Goal: Answer question/provide support: Share knowledge or assist other users

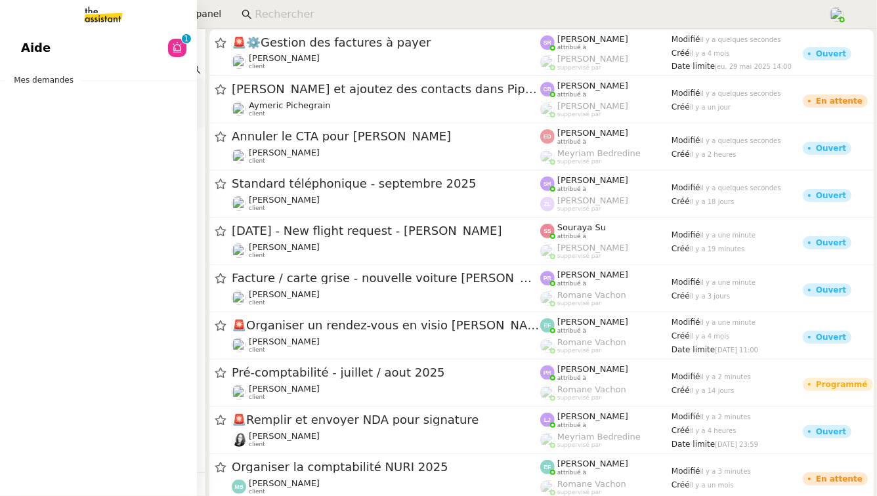
click at [93, 45] on link "Aide 0 1 2 3 4 5 6 7 8 9" at bounding box center [98, 48] width 197 height 30
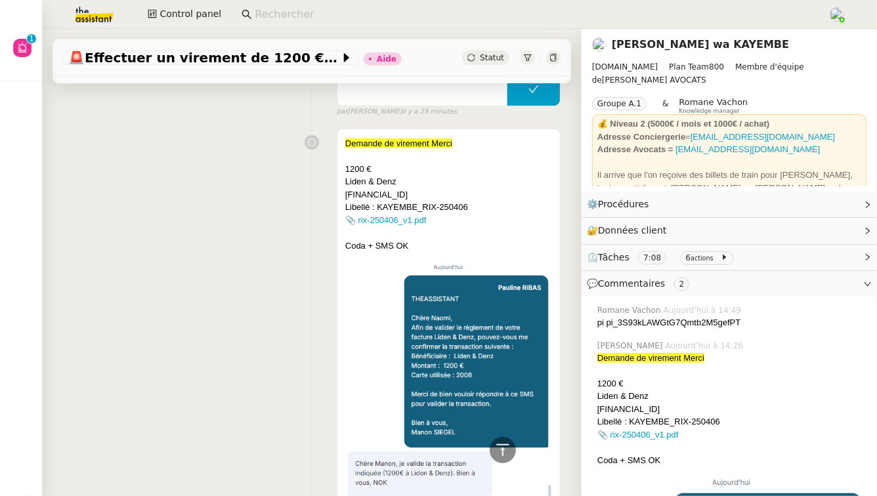
scroll to position [295, 0]
click at [649, 434] on link "📎 rix-250406_v1.pdf" at bounding box center [638, 435] width 81 height 10
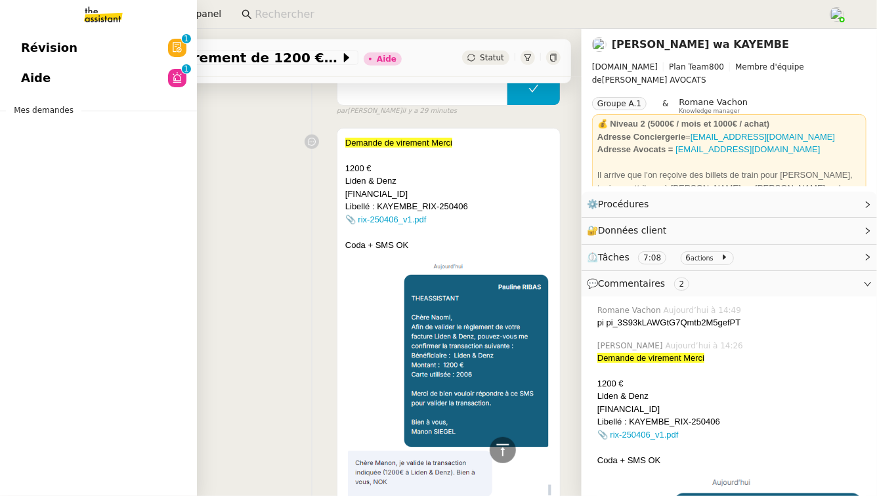
click at [79, 81] on link "Aide 0 1 2 3 4 5 6 7 8 9" at bounding box center [98, 78] width 197 height 30
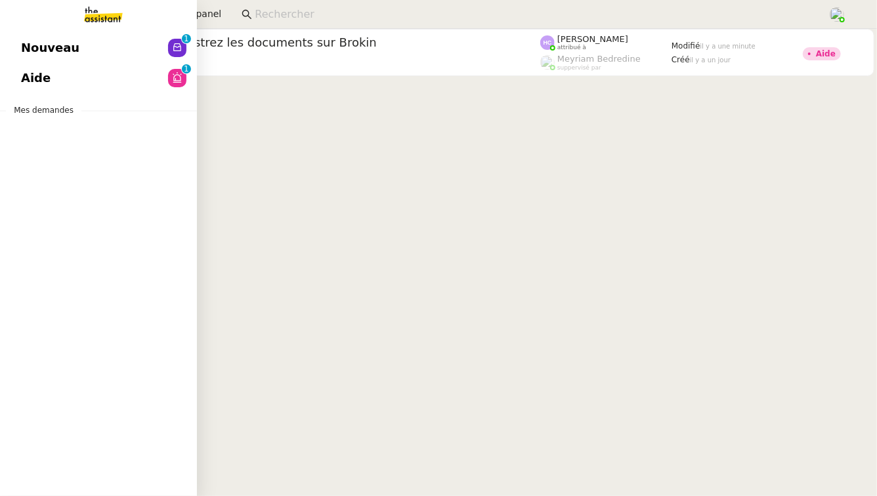
click at [91, 58] on link "Nouveau 0 1 2 3 4 5 6 7 8 9" at bounding box center [98, 48] width 197 height 30
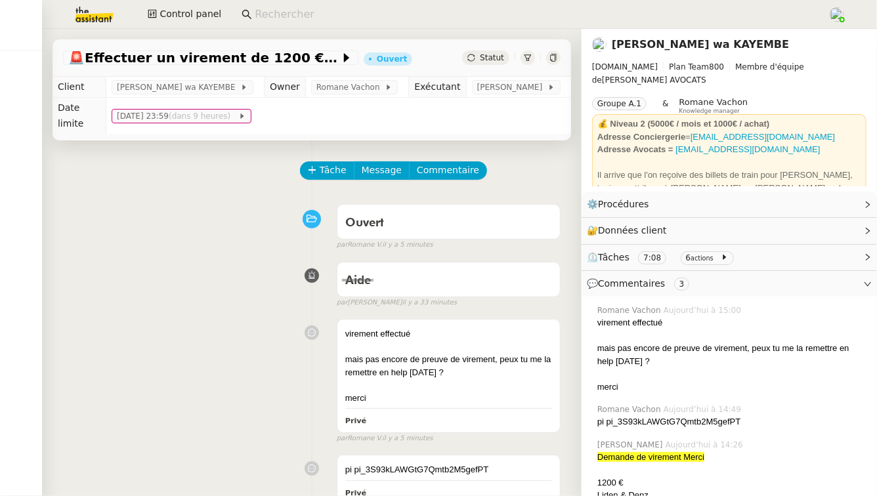
click at [264, 19] on input at bounding box center [535, 15] width 560 height 18
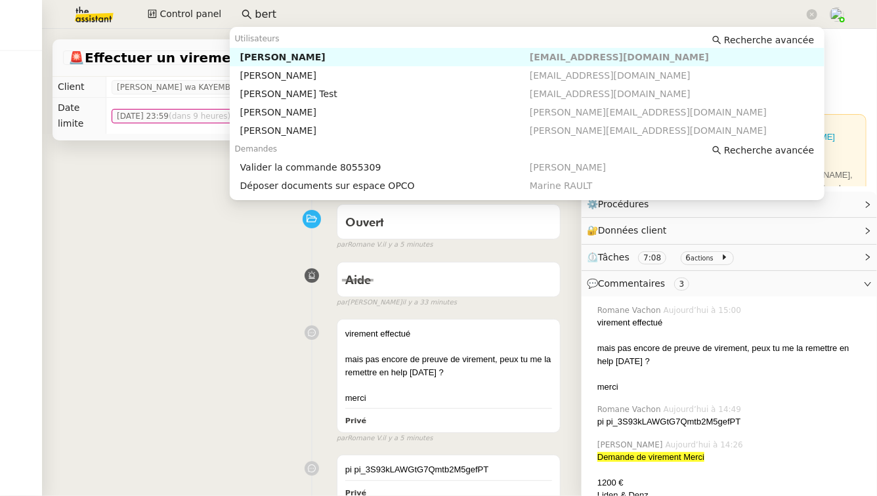
click at [290, 58] on div "Bert Canavaggio" at bounding box center [385, 57] width 290 height 12
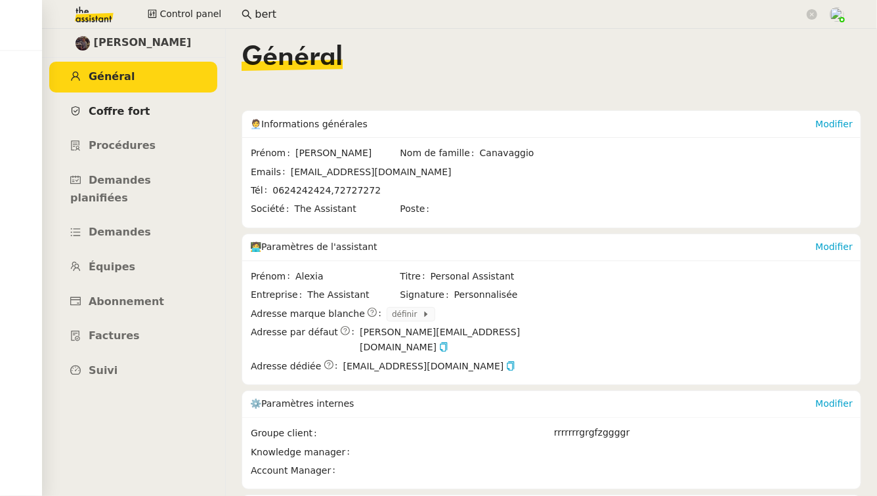
click at [122, 114] on span "Coffre fort" at bounding box center [120, 111] width 62 height 12
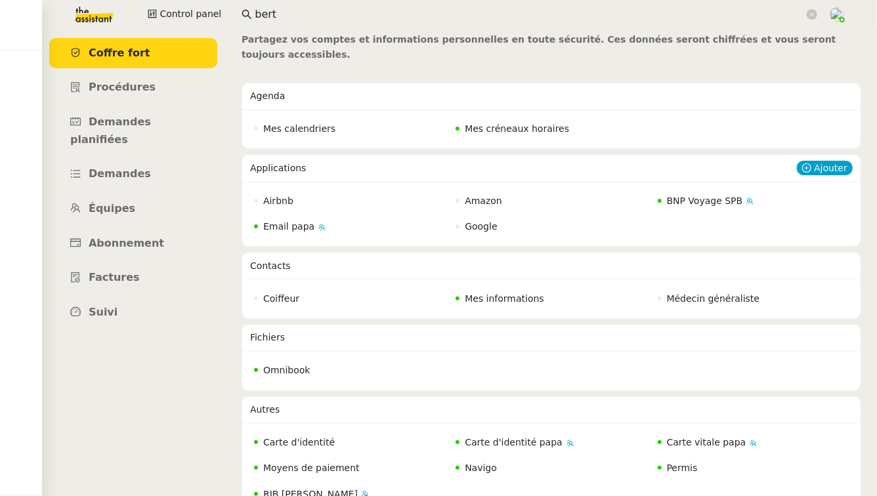
scroll to position [65, 0]
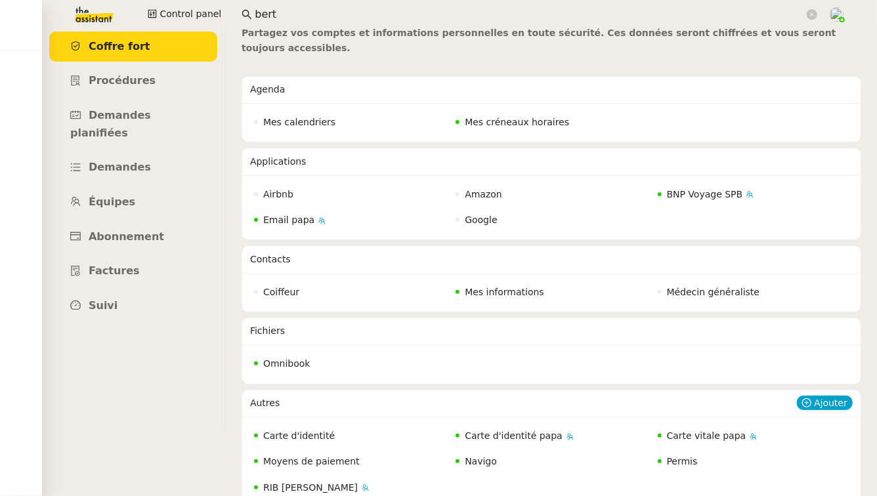
click at [311, 431] on span "Carte d'identité" at bounding box center [299, 436] width 72 height 11
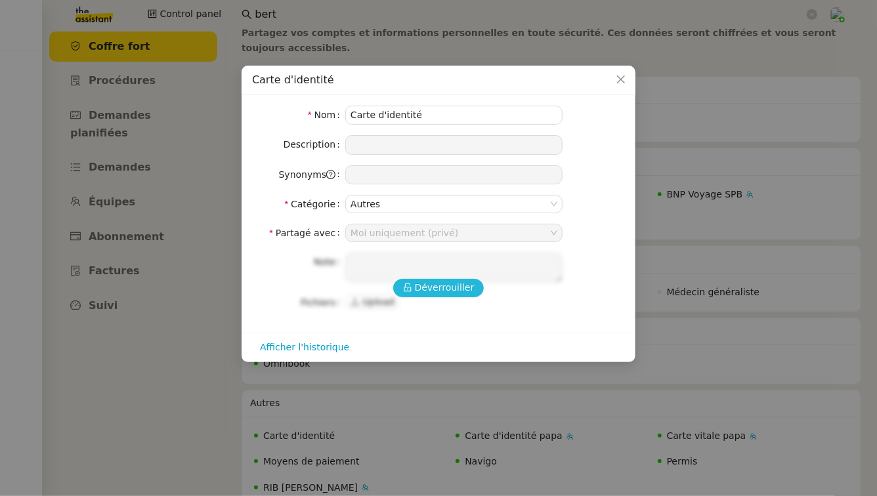
click at [424, 292] on span "Déverrouiller" at bounding box center [445, 287] width 60 height 15
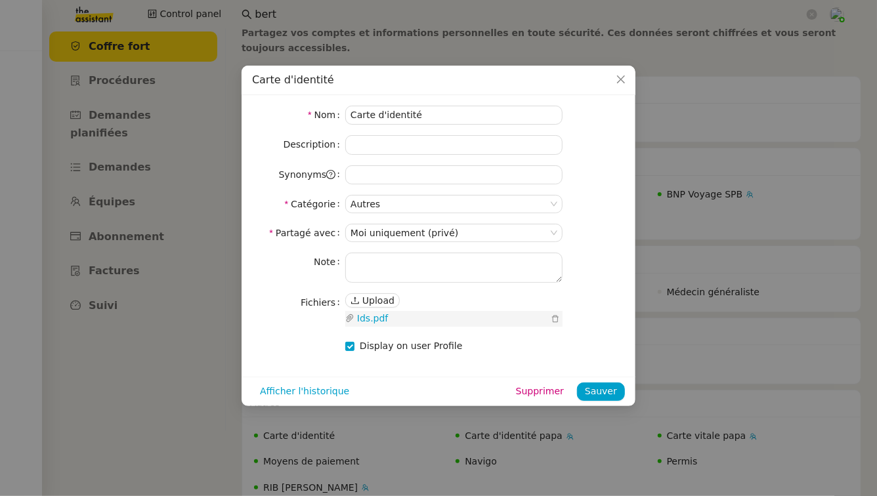
click at [376, 319] on link "Ids.pdf" at bounding box center [452, 318] width 194 height 15
click at [0, 245] on nz-modal-container "Carte d'identité Nom Carte d'identité Description Synonyms Catégorie Autres Par…" at bounding box center [438, 248] width 877 height 496
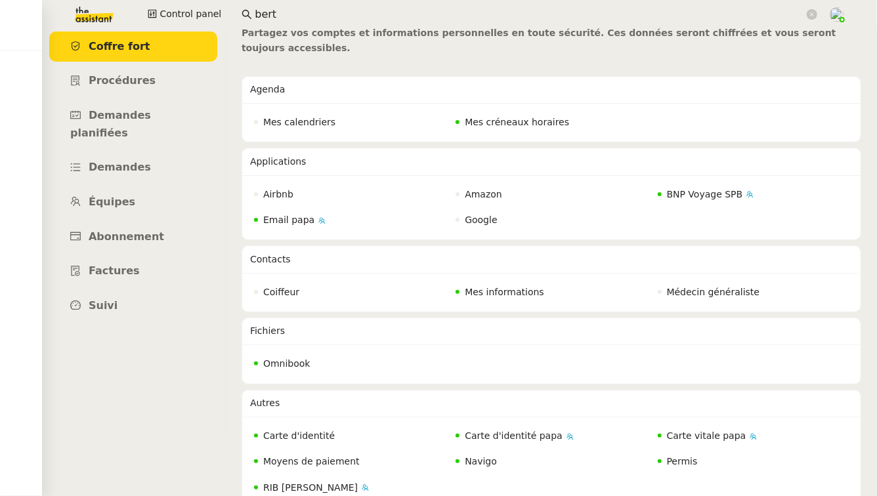
click at [91, 15] on img at bounding box center [84, 14] width 102 height 29
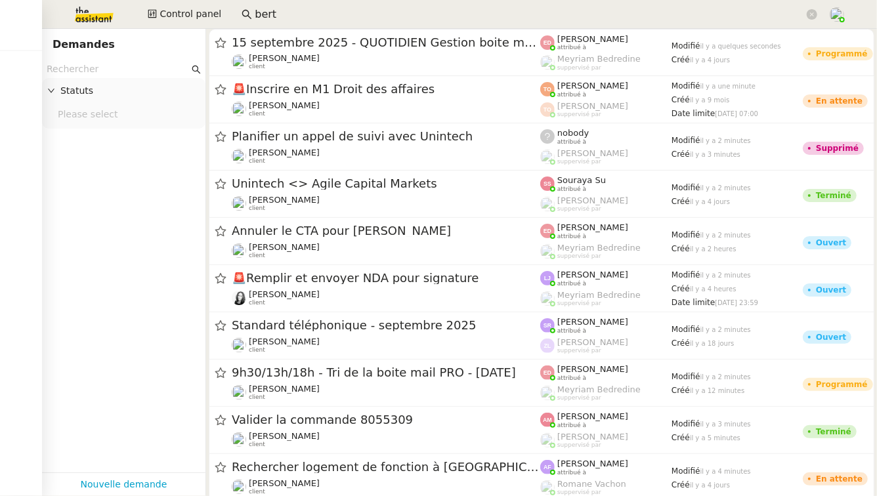
click at [282, 20] on input "bert" at bounding box center [530, 15] width 550 height 18
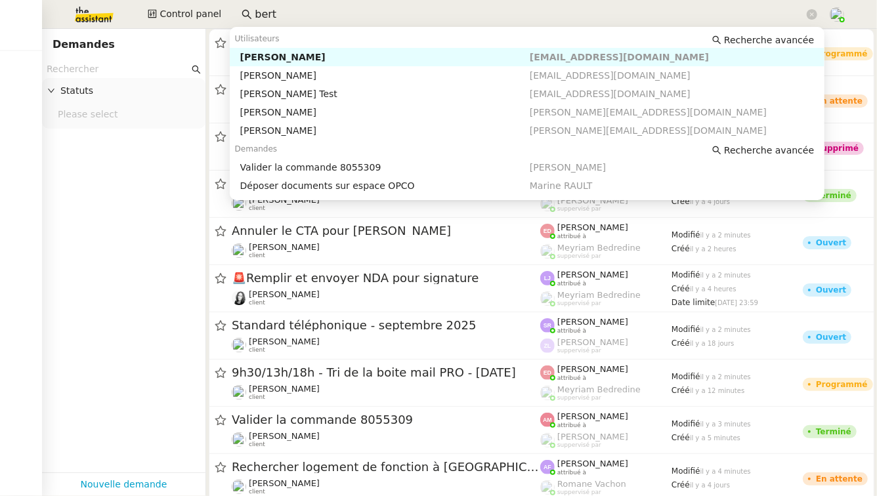
click at [282, 20] on input "bert" at bounding box center [530, 15] width 550 height 18
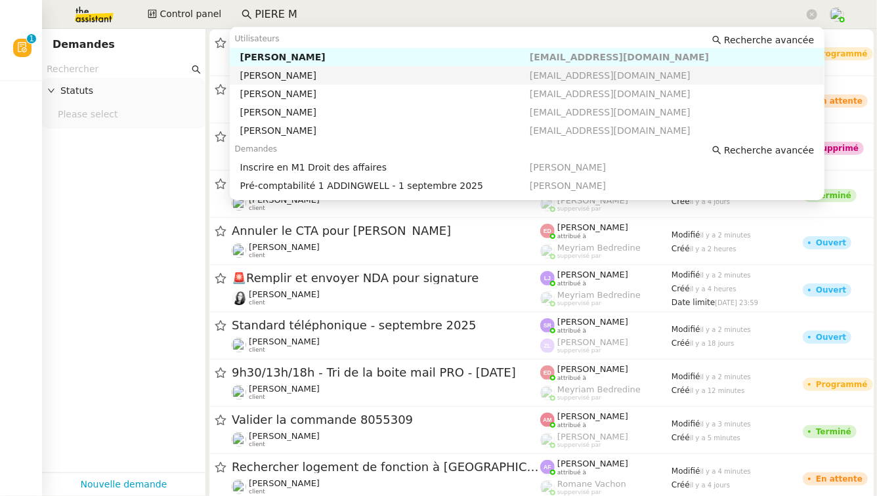
click at [312, 75] on div "Pierre Mergui" at bounding box center [385, 76] width 290 height 12
type input "PIERE M"
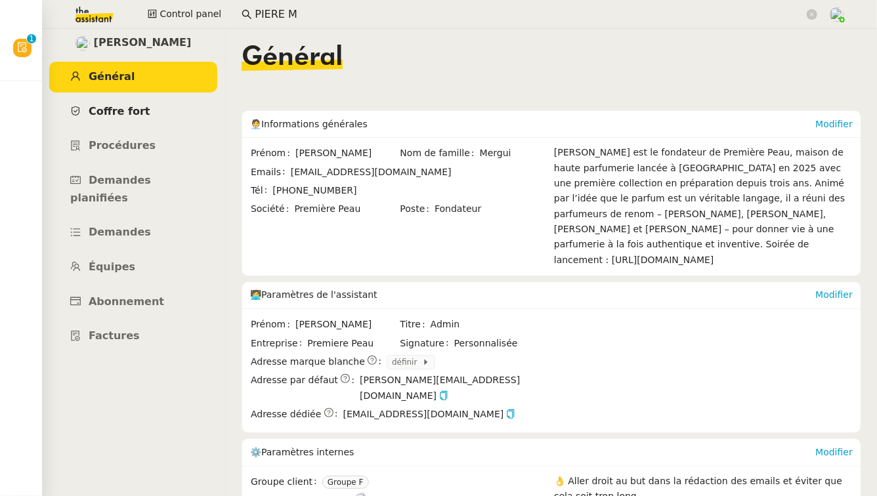
click at [158, 110] on link "Coffre fort" at bounding box center [133, 112] width 168 height 31
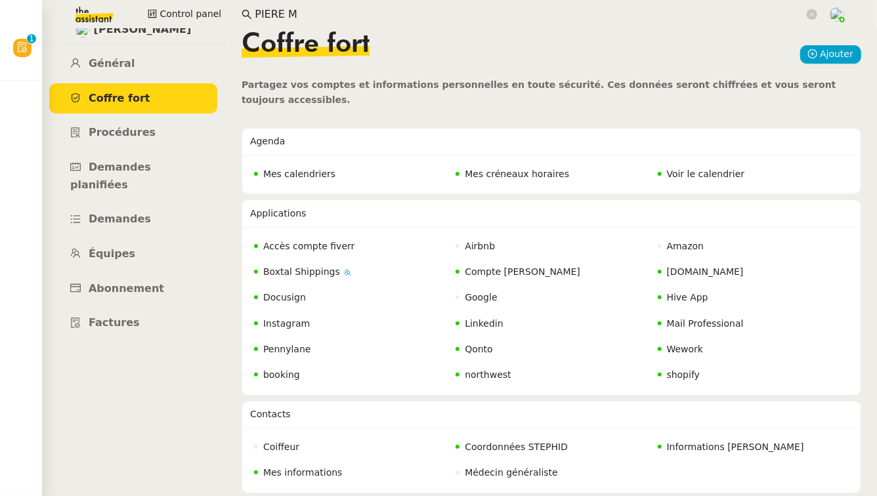
scroll to position [3, 0]
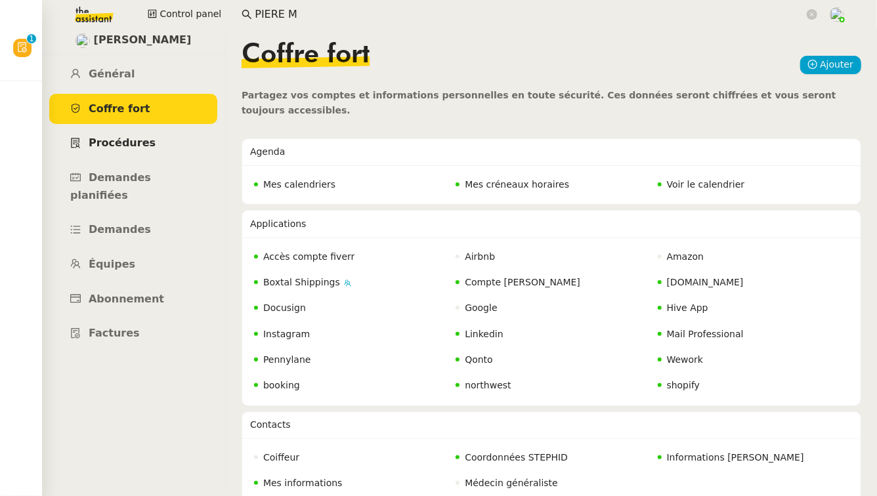
click at [139, 146] on span "Procédures" at bounding box center [122, 143] width 67 height 12
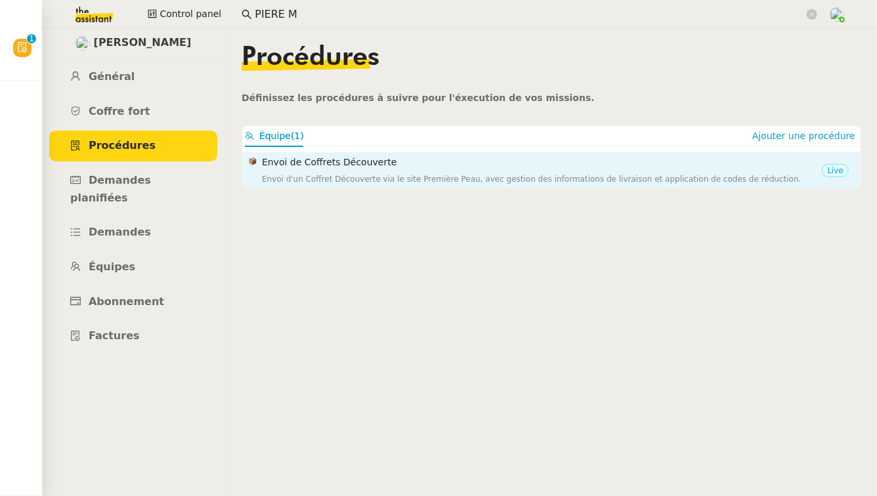
click at [401, 181] on div "Envoi d'un Coffret Découverte via le site Première Peau, avec gestion des infor…" at bounding box center [542, 179] width 560 height 13
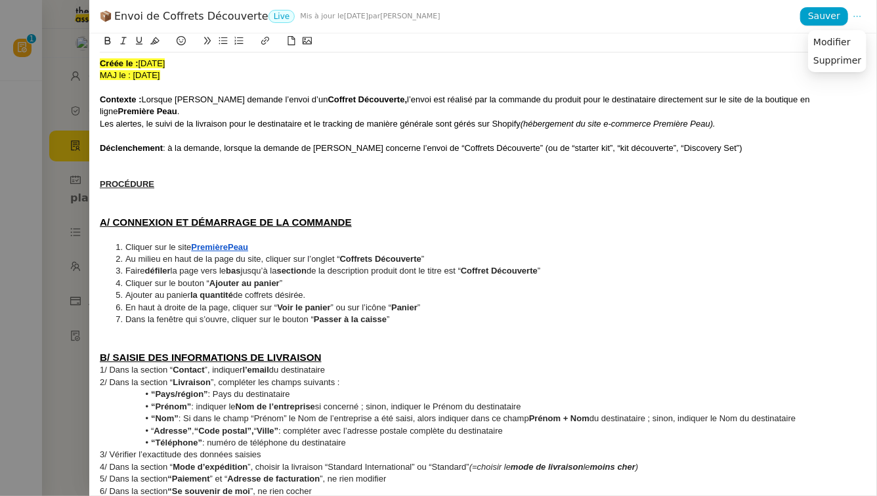
click at [858, 16] on icon at bounding box center [857, 16] width 9 height 9
click at [69, 405] on div at bounding box center [438, 248] width 877 height 496
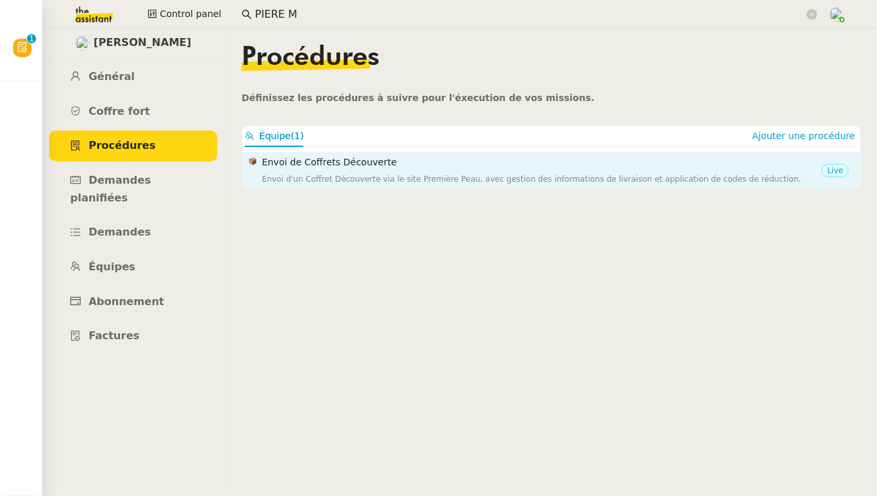
click at [805, 171] on div "Envoi de Coffrets Découverte Envoi d'un Coffret Découverte via le site Première…" at bounding box center [542, 170] width 560 height 31
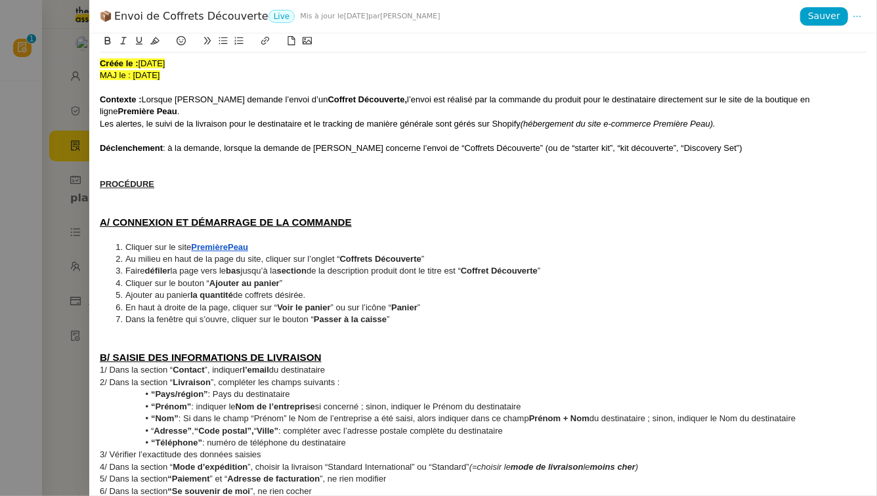
click at [276, 17] on nz-tag "Live" at bounding box center [282, 16] width 27 height 13
click at [848, 42] on span "Modifier" at bounding box center [832, 42] width 37 height 12
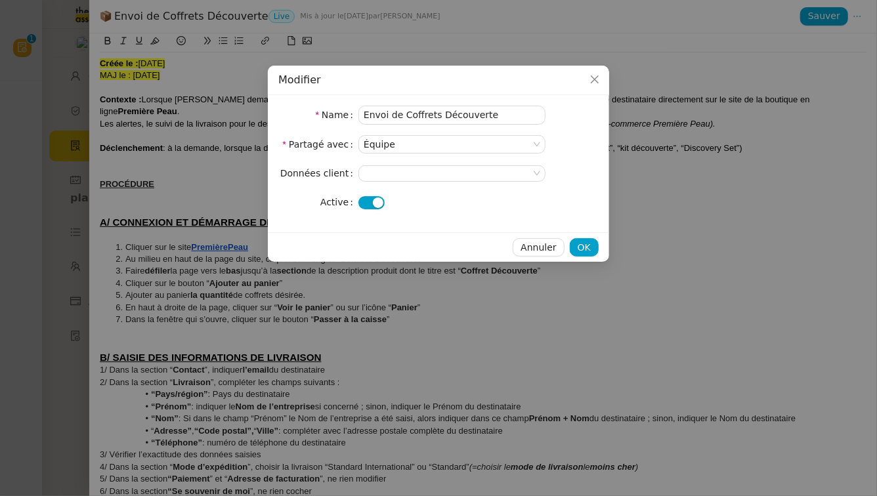
click at [369, 206] on button "button" at bounding box center [372, 202] width 26 height 13
click at [596, 241] on button "OK" at bounding box center [584, 247] width 29 height 18
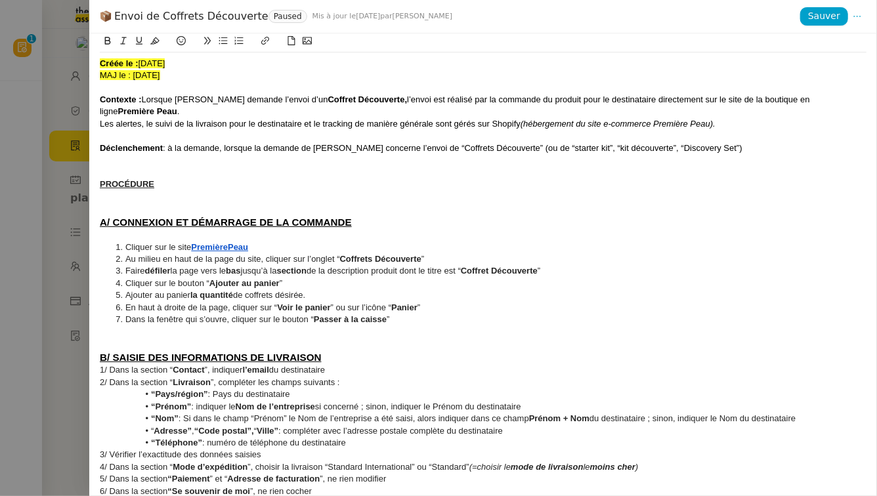
click at [35, 385] on div at bounding box center [438, 248] width 877 height 496
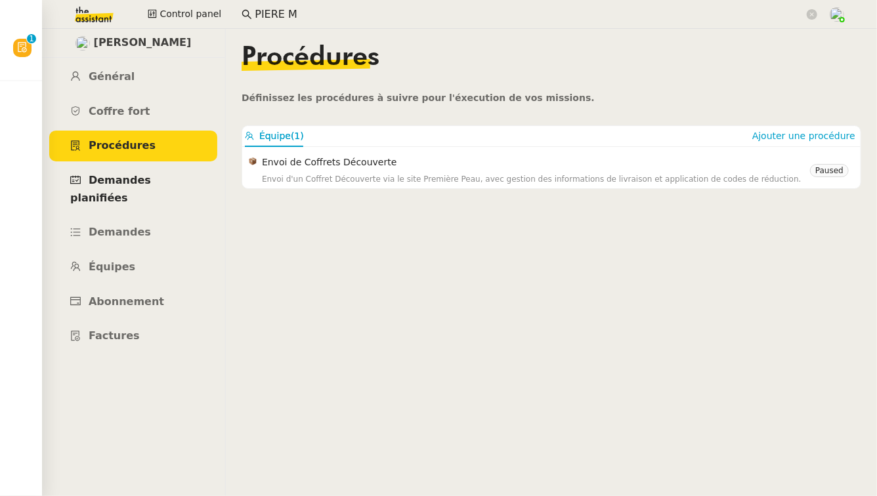
click at [146, 183] on span "Demandes planifiées" at bounding box center [110, 189] width 81 height 30
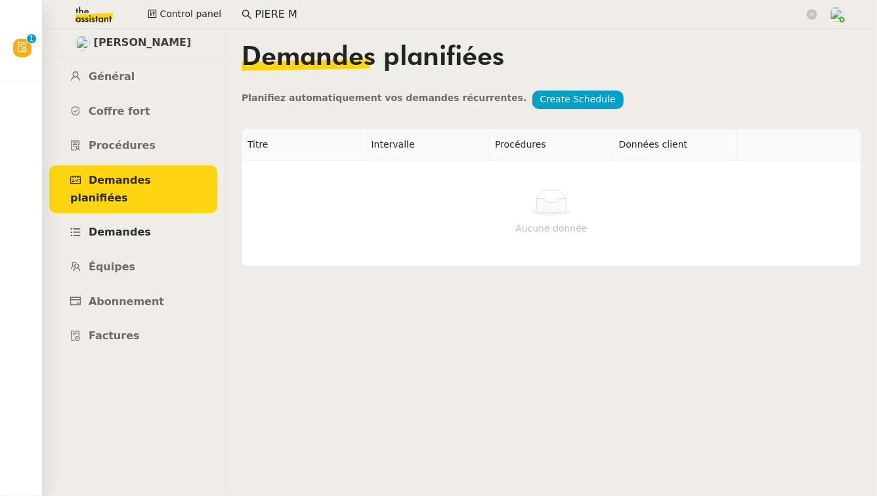
click at [147, 219] on link "Demandes" at bounding box center [133, 232] width 168 height 31
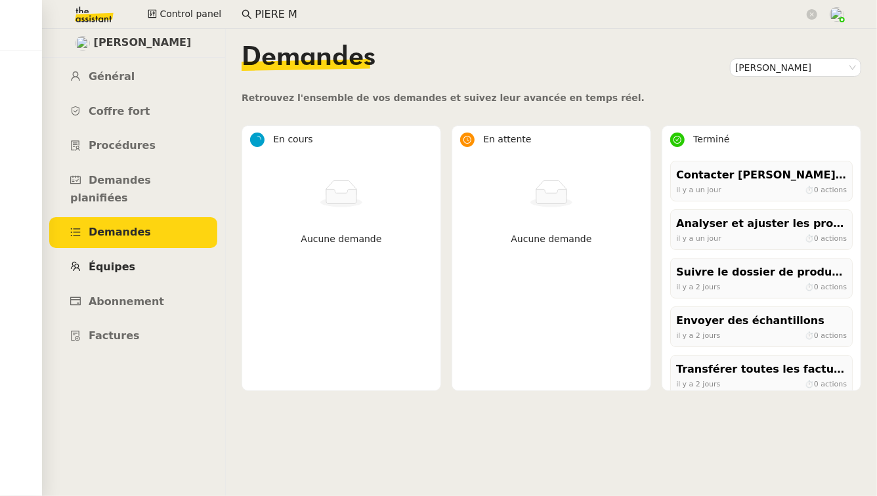
click at [148, 252] on link "Équipes" at bounding box center [133, 267] width 168 height 31
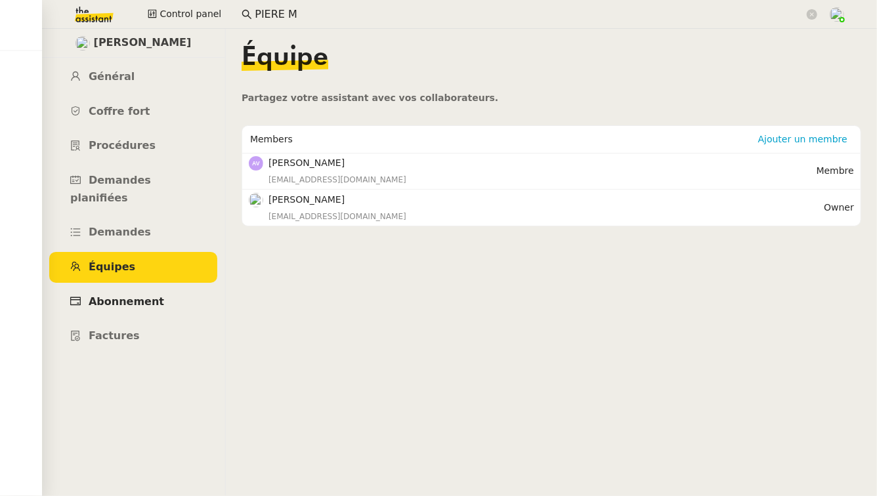
click at [144, 296] on span "Abonnement" at bounding box center [127, 302] width 76 height 12
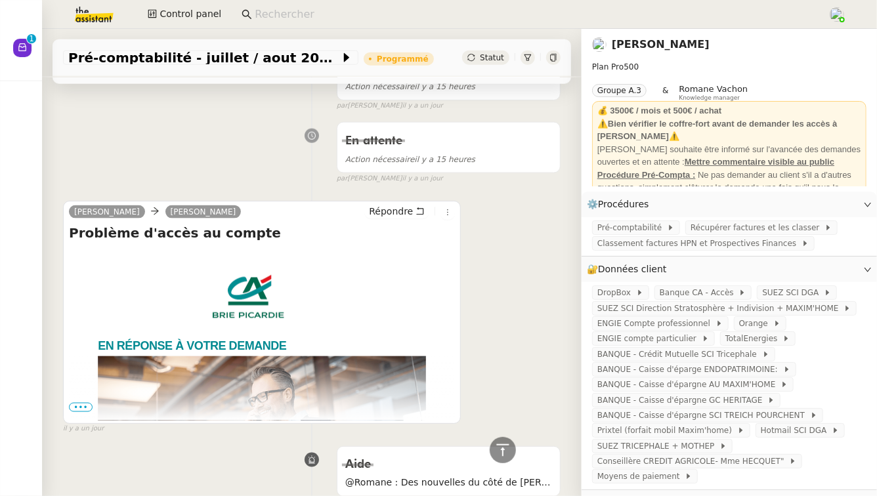
scroll to position [880, 0]
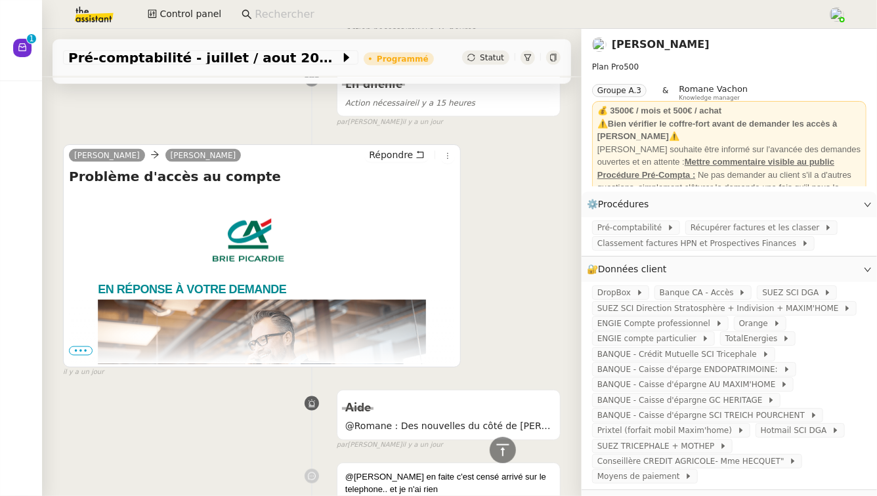
click at [83, 349] on span "•••" at bounding box center [81, 351] width 24 height 9
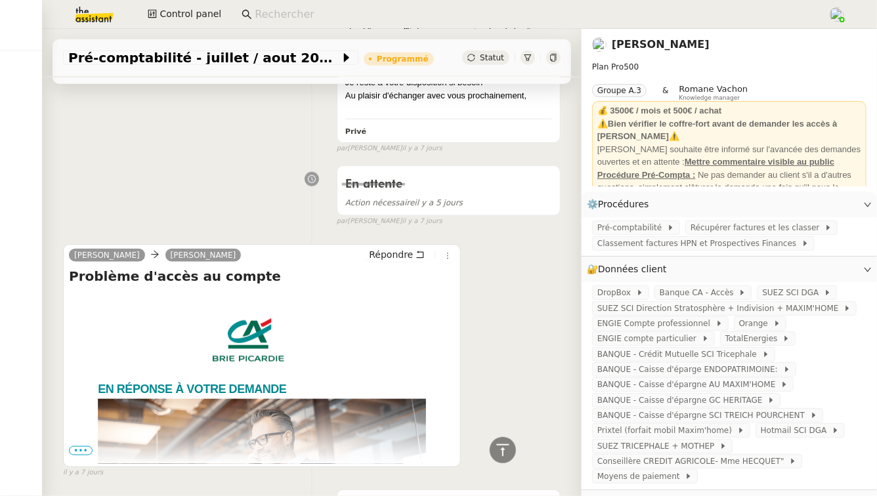
scroll to position [5380, 0]
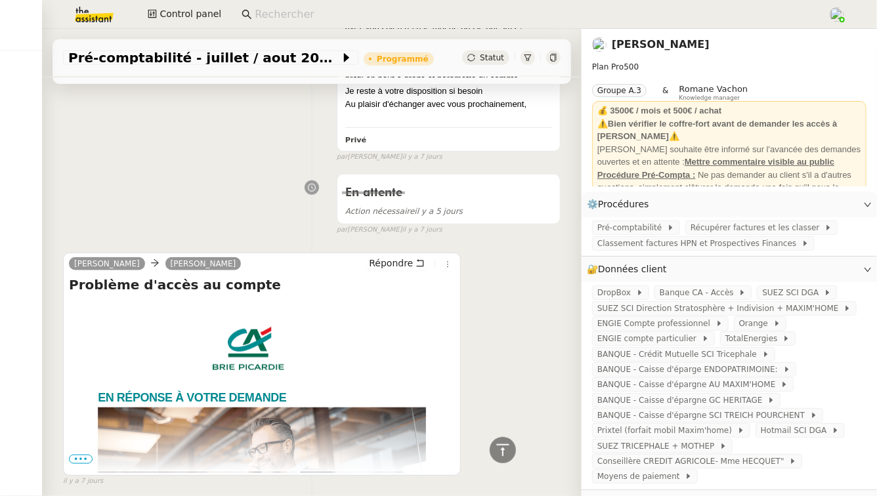
click at [87, 455] on span "•••" at bounding box center [81, 459] width 24 height 9
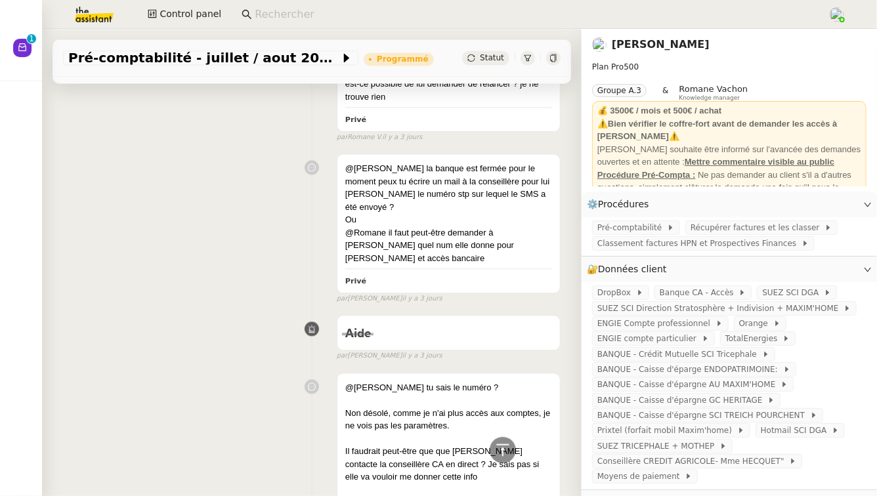
scroll to position [3754, 0]
click at [715, 293] on span "Banque CA - Accès" at bounding box center [699, 292] width 79 height 13
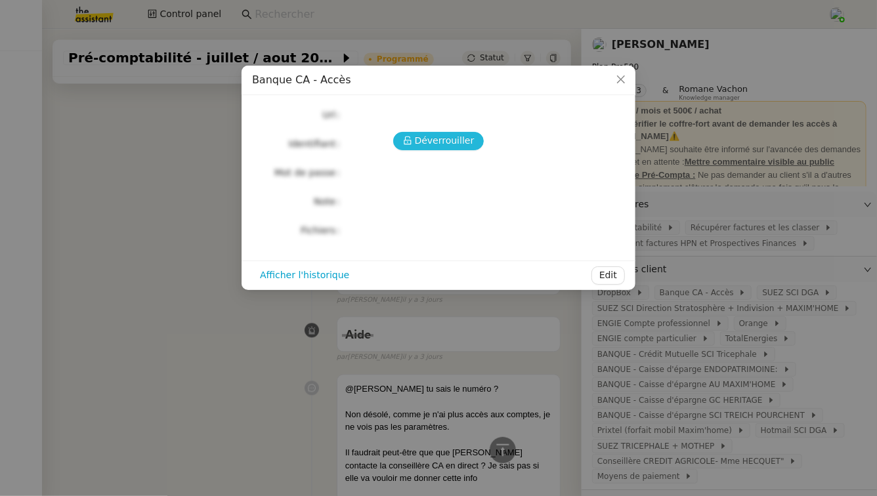
click at [446, 137] on span "Déverrouiller" at bounding box center [445, 140] width 60 height 15
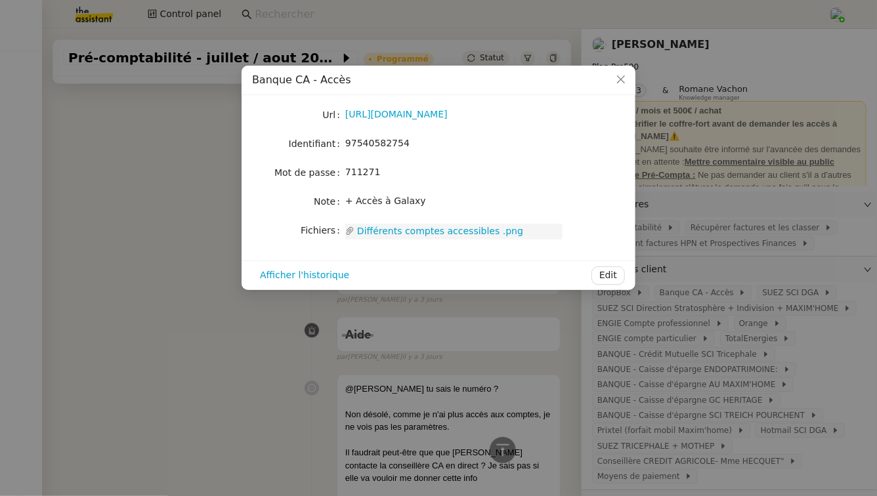
click at [394, 232] on link "Différents comptes accessibles .png" at bounding box center [459, 231] width 208 height 15
click at [390, 142] on span "97540582754" at bounding box center [377, 143] width 64 height 11
copy span "97540582754"
click at [420, 118] on link "https://www.credit-agricole.fr/ca-briepicardie/professionnel/operations/synthes…" at bounding box center [396, 114] width 102 height 11
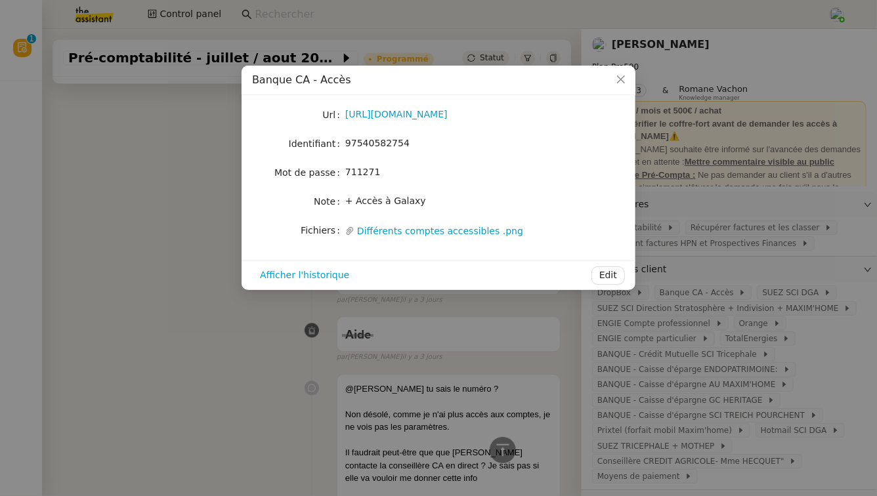
click at [177, 243] on nz-modal-container "Banque CA - Accès Url https://www.credit-agricole.fr/ca-briepicardie/profession…" at bounding box center [438, 248] width 877 height 496
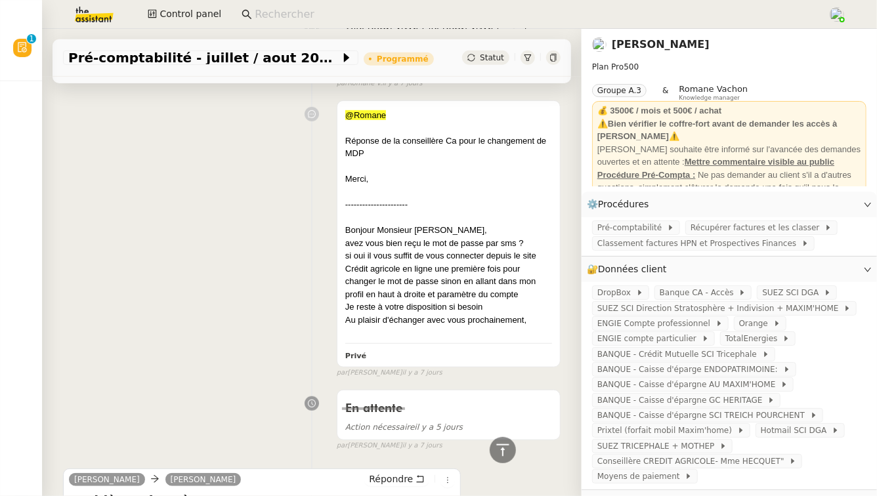
scroll to position [5165, 0]
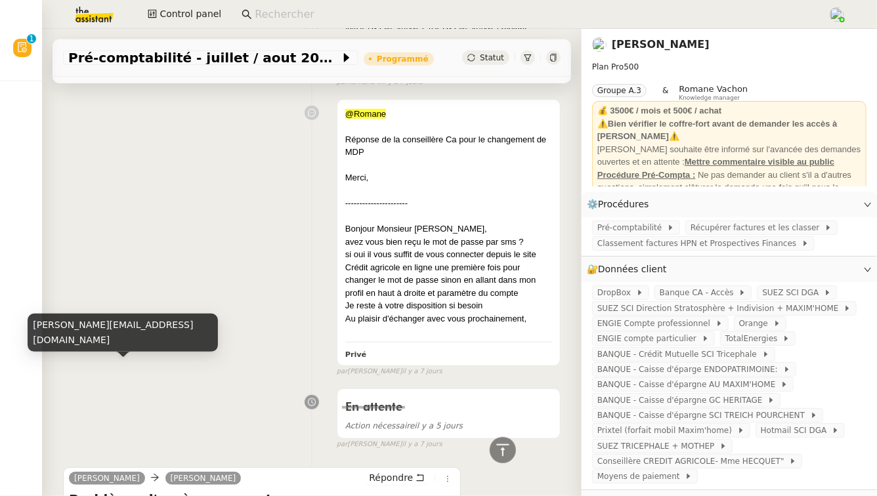
click at [126, 342] on div "elodie.hecquet@ca-briepicardie.fr" at bounding box center [123, 333] width 190 height 39
copy div "elodie.hecquet@ca-briepicardie.fr"
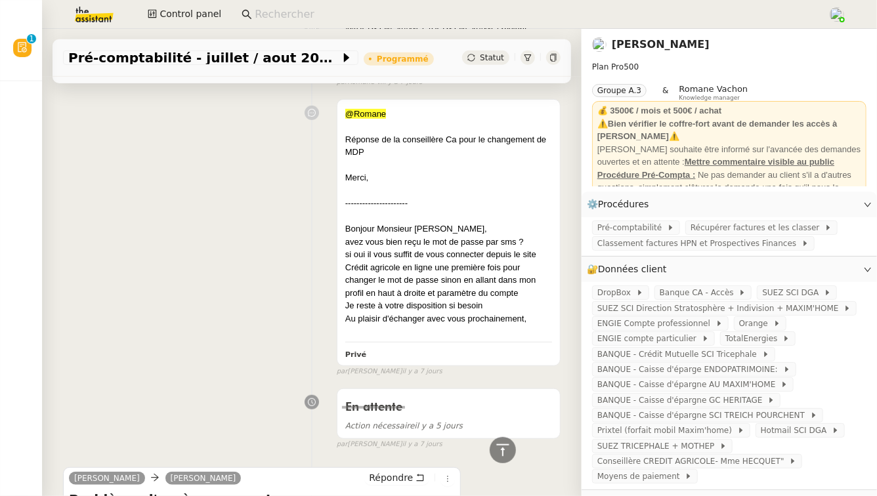
click at [96, 13] on img at bounding box center [84, 14] width 102 height 29
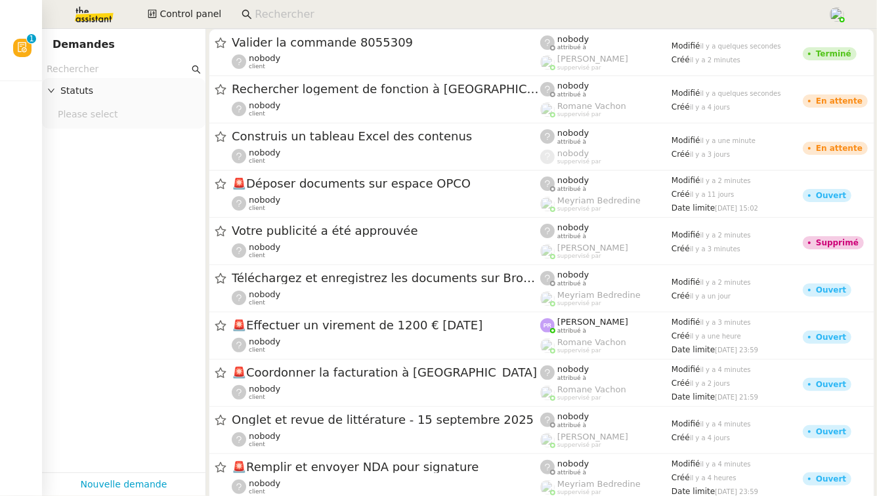
click at [100, 70] on input "text" at bounding box center [118, 69] width 143 height 15
paste input "elodie.hecquet@ca-briepicardie.fr"
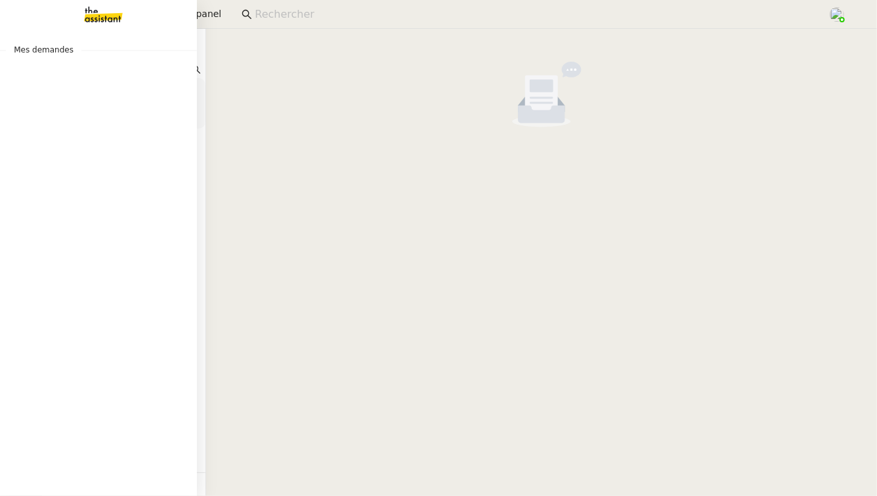
drag, startPoint x: 114, startPoint y: 69, endPoint x: 8, endPoint y: 58, distance: 107.0
click at [8, 58] on nz-layout "Mes demandes Control panel Demandes elodie.hecquet@ca-briepicardie.fr Statuts P…" at bounding box center [438, 248] width 877 height 496
type input "ca-briepicardie.fr"
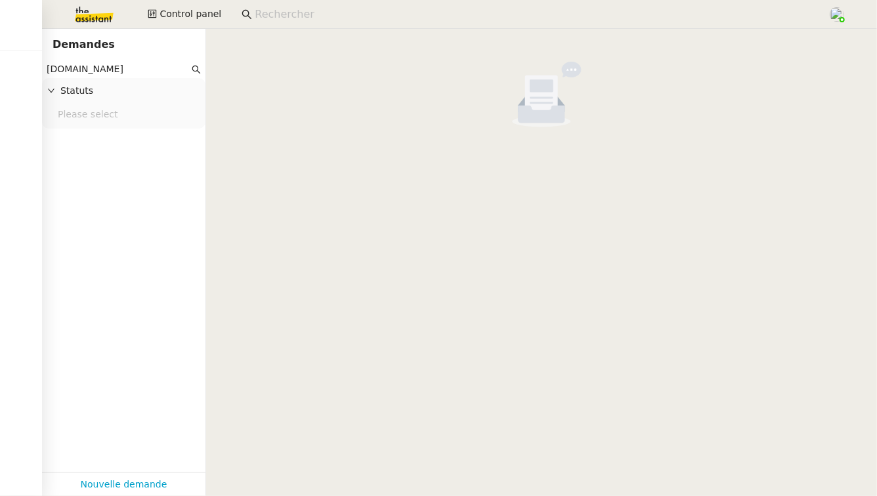
click at [159, 62] on input "ca-briepicardie.fr" at bounding box center [118, 69] width 143 height 15
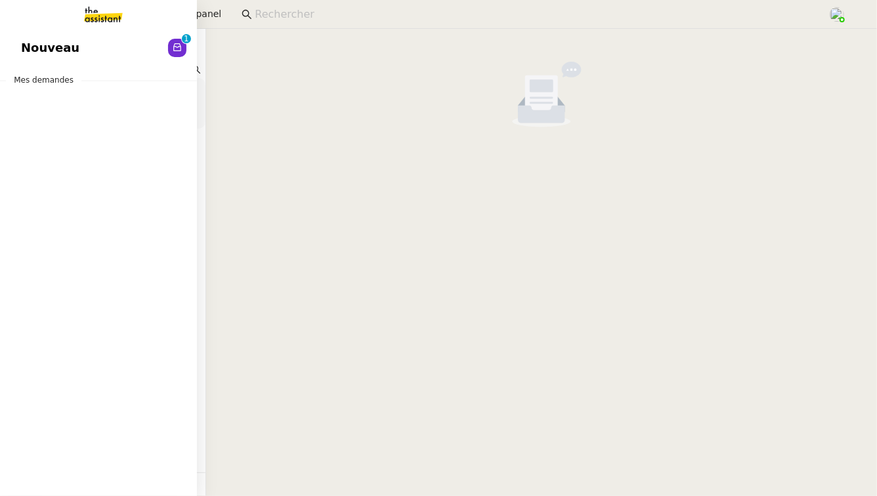
click at [100, 47] on link "Nouveau 0 1 2 3 4 5 6 7 8 9" at bounding box center [98, 48] width 197 height 30
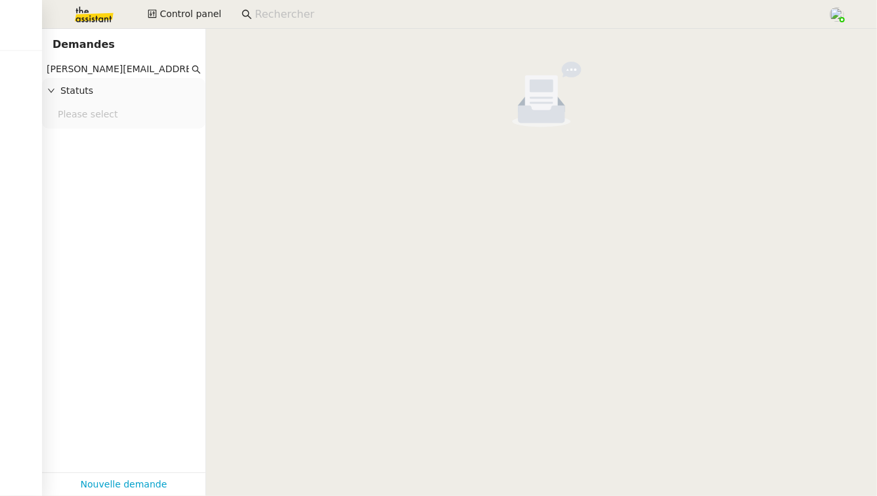
type input "elodie.hecquet@ca-briepicardie.fr"
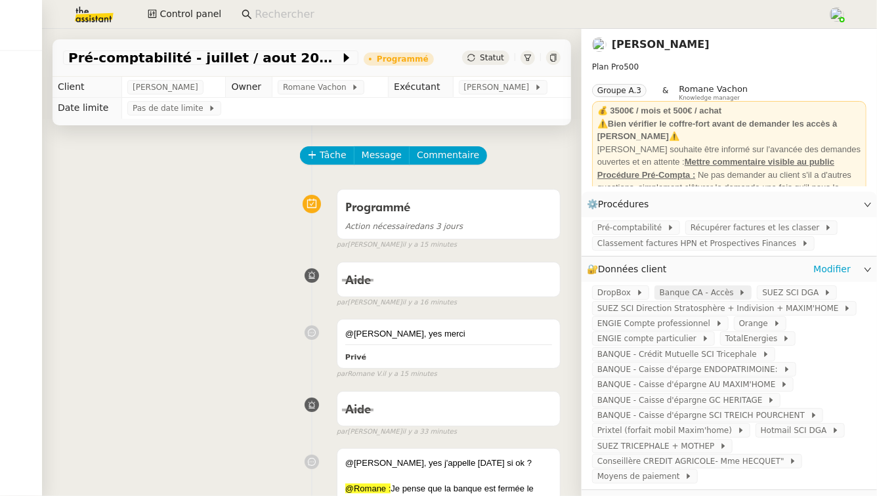
click at [682, 294] on span "Banque CA - Accès" at bounding box center [699, 292] width 79 height 13
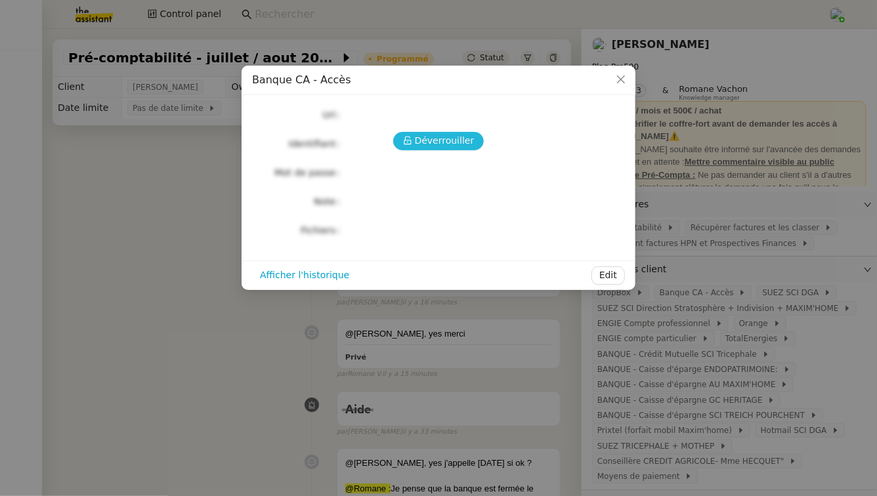
click at [429, 143] on span "Déverrouiller" at bounding box center [445, 140] width 60 height 15
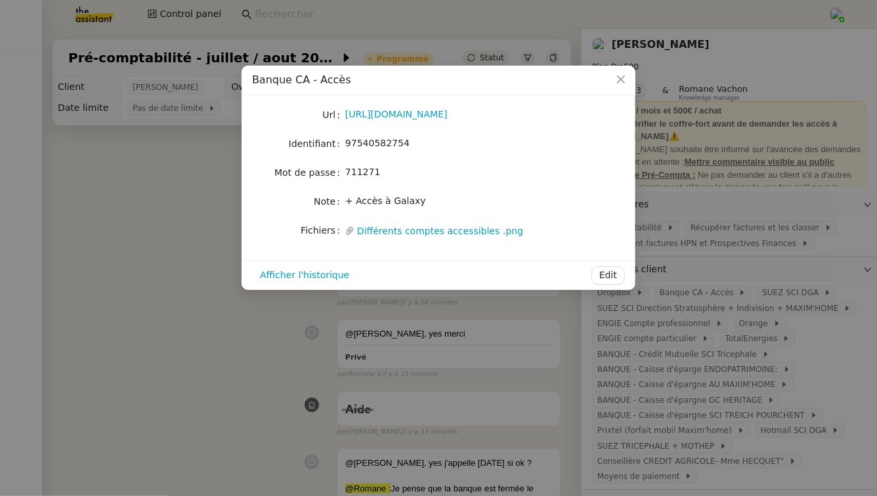
click at [393, 142] on span "97540582754" at bounding box center [377, 143] width 64 height 11
copy span "97540582754"
